Goal: Navigation & Orientation: Find specific page/section

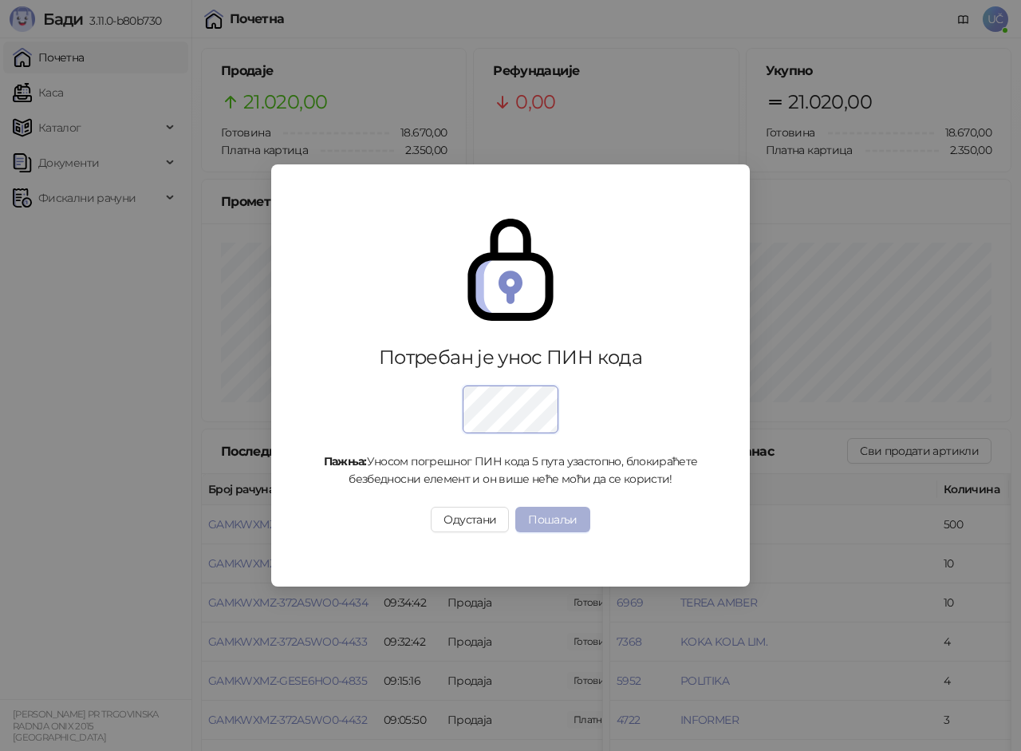
click at [544, 522] on button "Пошаљи" at bounding box center [553, 520] width 74 height 26
click at [544, 522] on div "Потребан је унос ПИН кода Пажња: Уносом погрешног ПИН кода 5 пута узастопно, бл…" at bounding box center [510, 375] width 1021 height 751
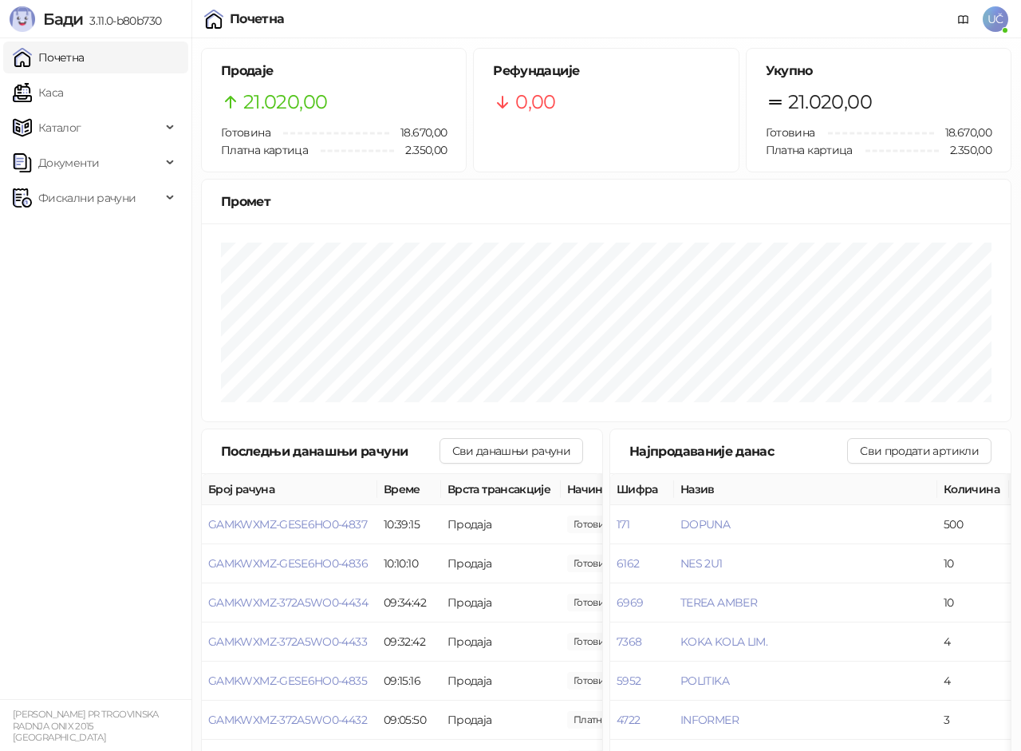
click at [544, 522] on div "Потребан је унос ПИН кода Пажња: Уносом погрешног ПИН кода 5 пута узастопно, бл…" at bounding box center [510, 375] width 1021 height 751
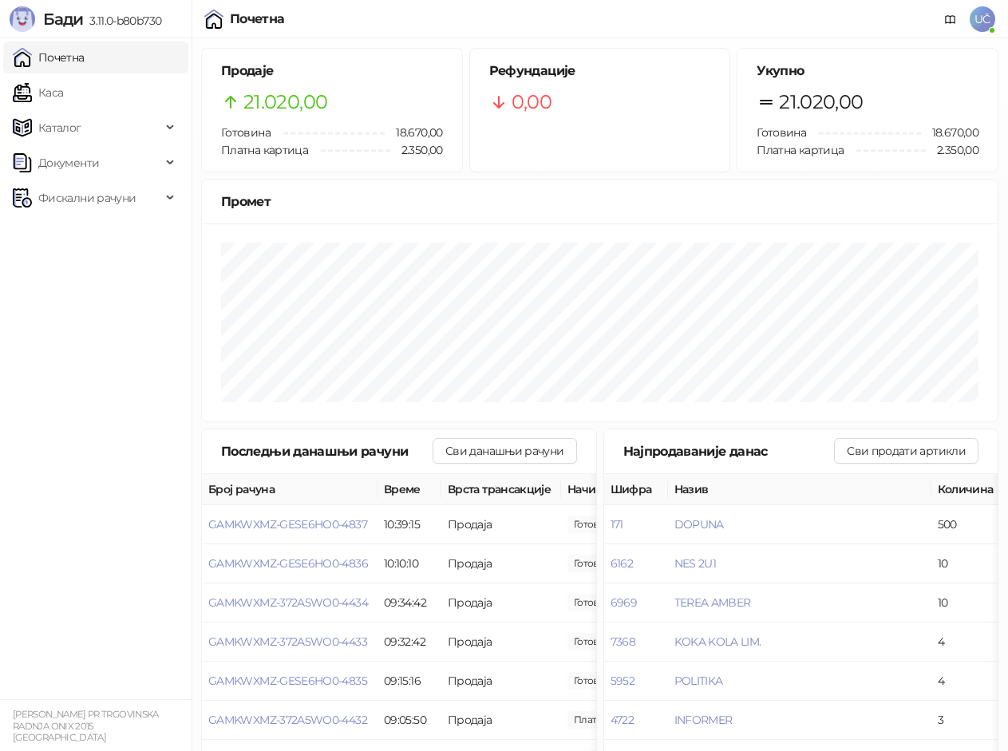
click at [212, 27] on img at bounding box center [213, 19] width 19 height 19
click at [63, 100] on link "Каса" at bounding box center [38, 93] width 50 height 32
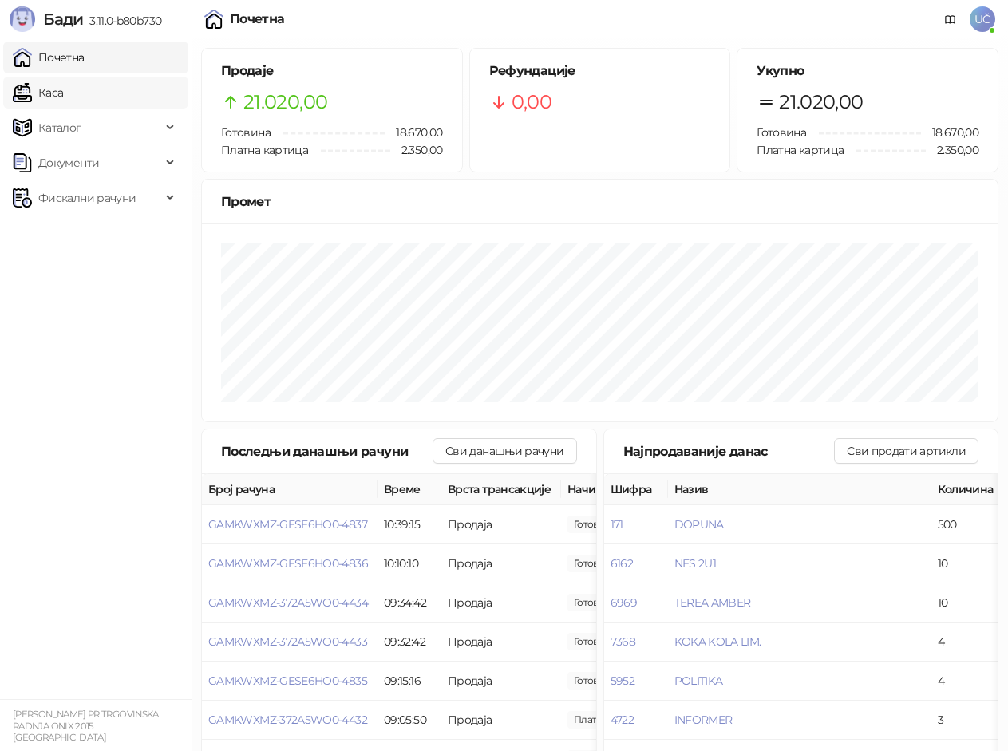
click at [63, 100] on link "Каса" at bounding box center [38, 93] width 50 height 32
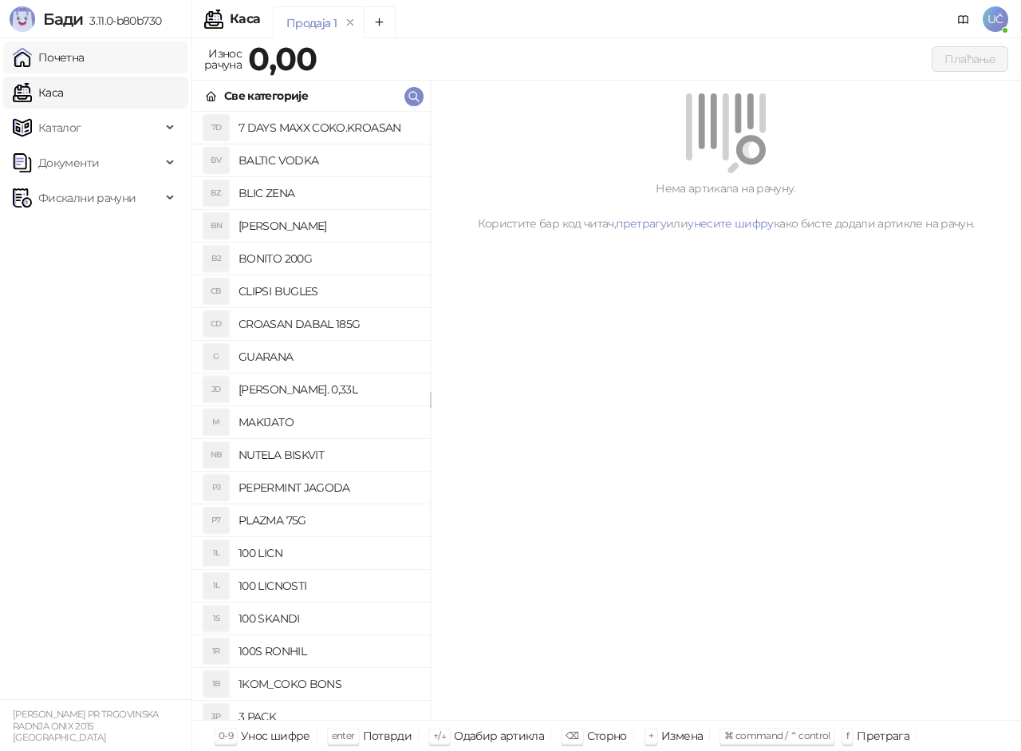
click at [60, 56] on link "Почетна" at bounding box center [49, 57] width 72 height 32
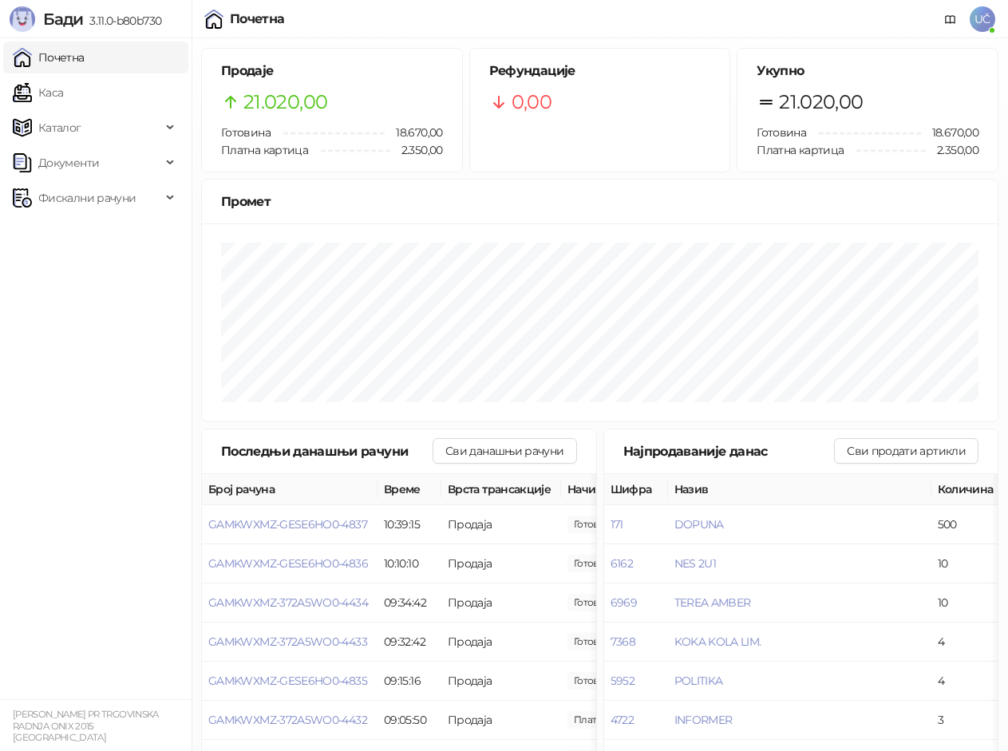
click at [118, 19] on span "3.11.0-b80b730" at bounding box center [122, 21] width 78 height 14
